Goal: Navigation & Orientation: Find specific page/section

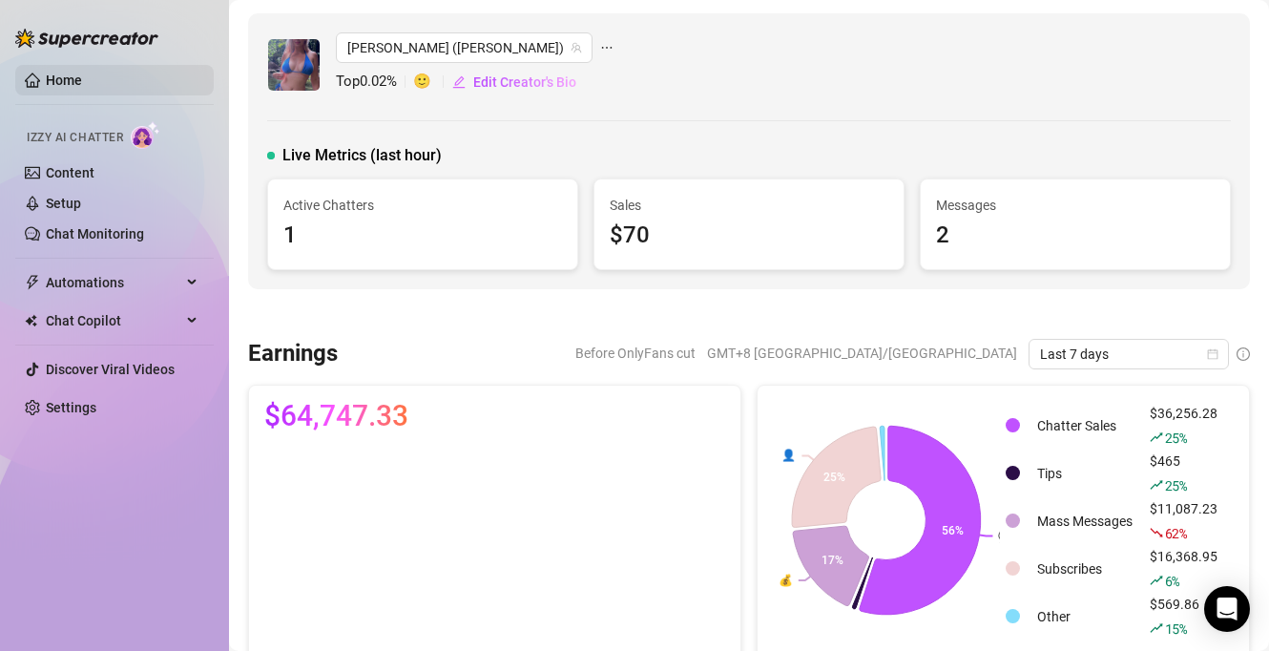
click at [55, 75] on link "Home" at bounding box center [64, 80] width 36 height 15
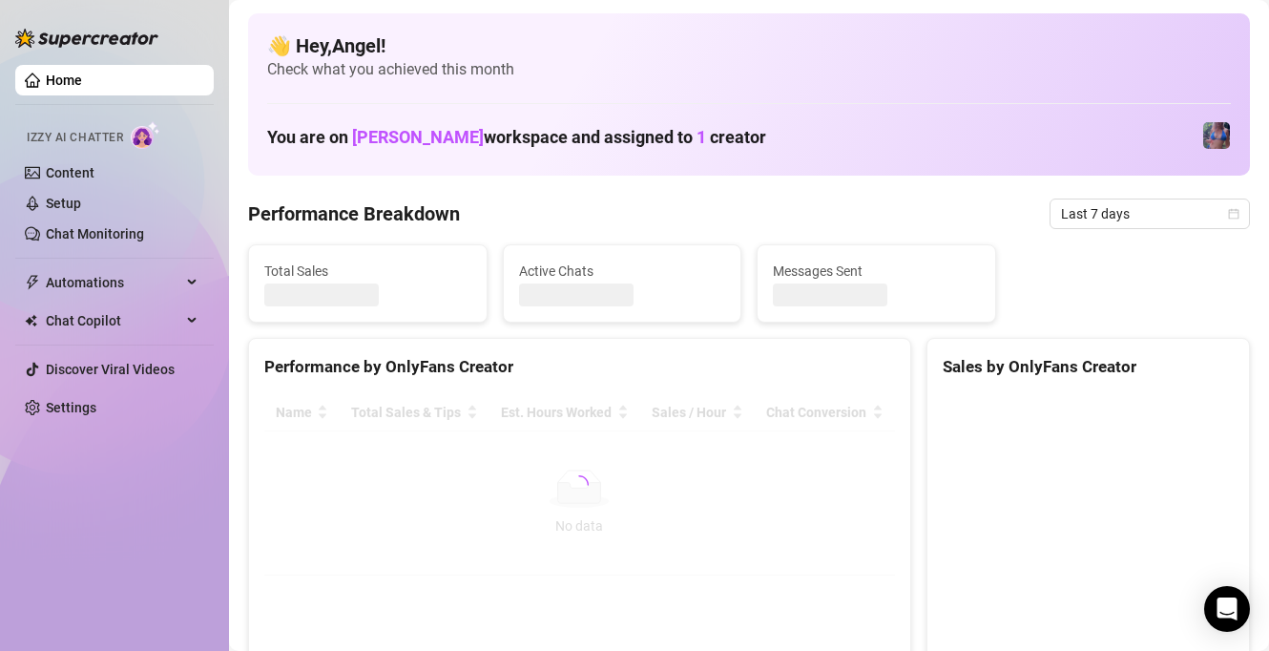
click at [55, 75] on link "Home" at bounding box center [64, 80] width 36 height 15
click at [52, 74] on link "Home" at bounding box center [64, 80] width 36 height 15
